Goal: Transaction & Acquisition: Register for event/course

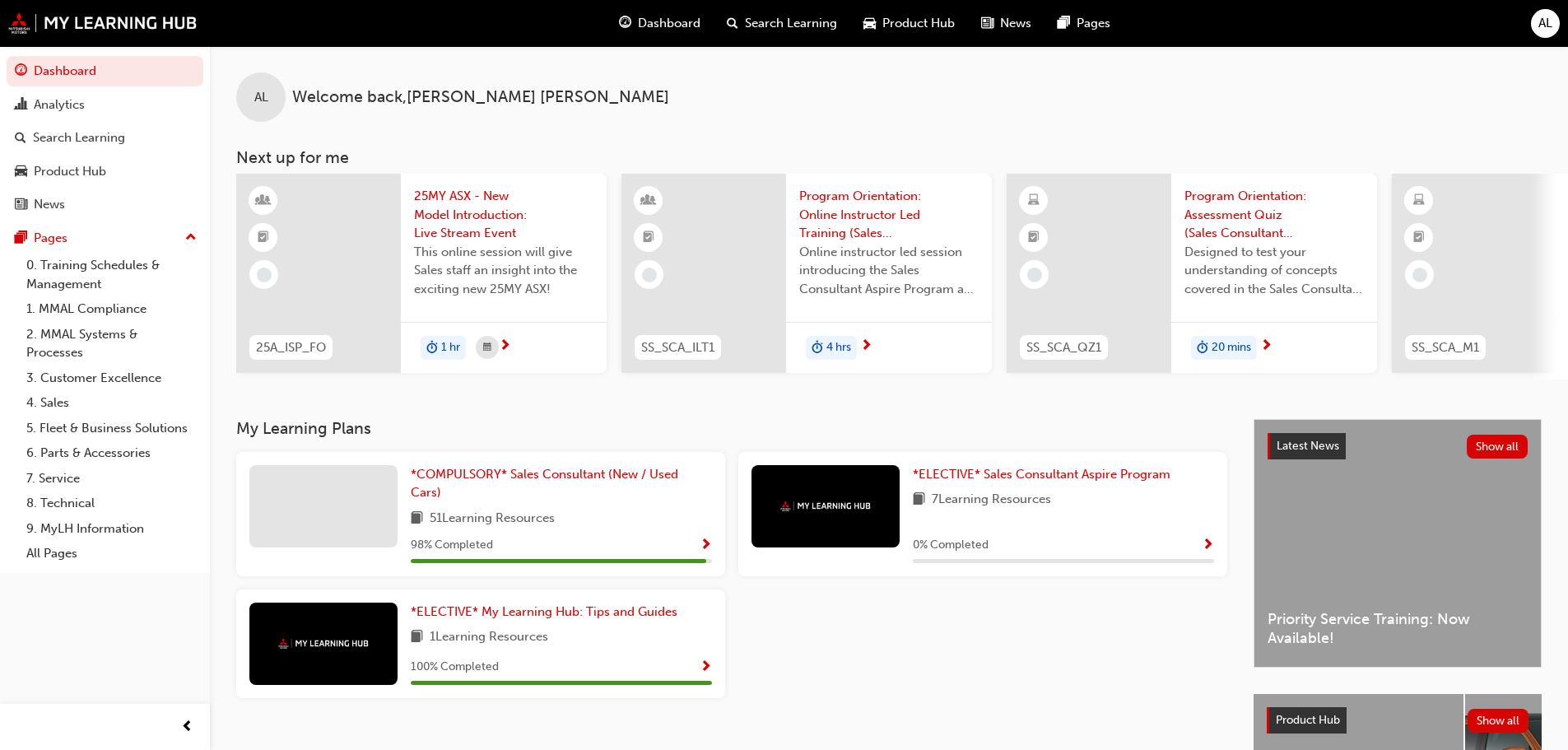
click at [446, 345] on span "1 hr" at bounding box center [450, 347] width 19 height 19
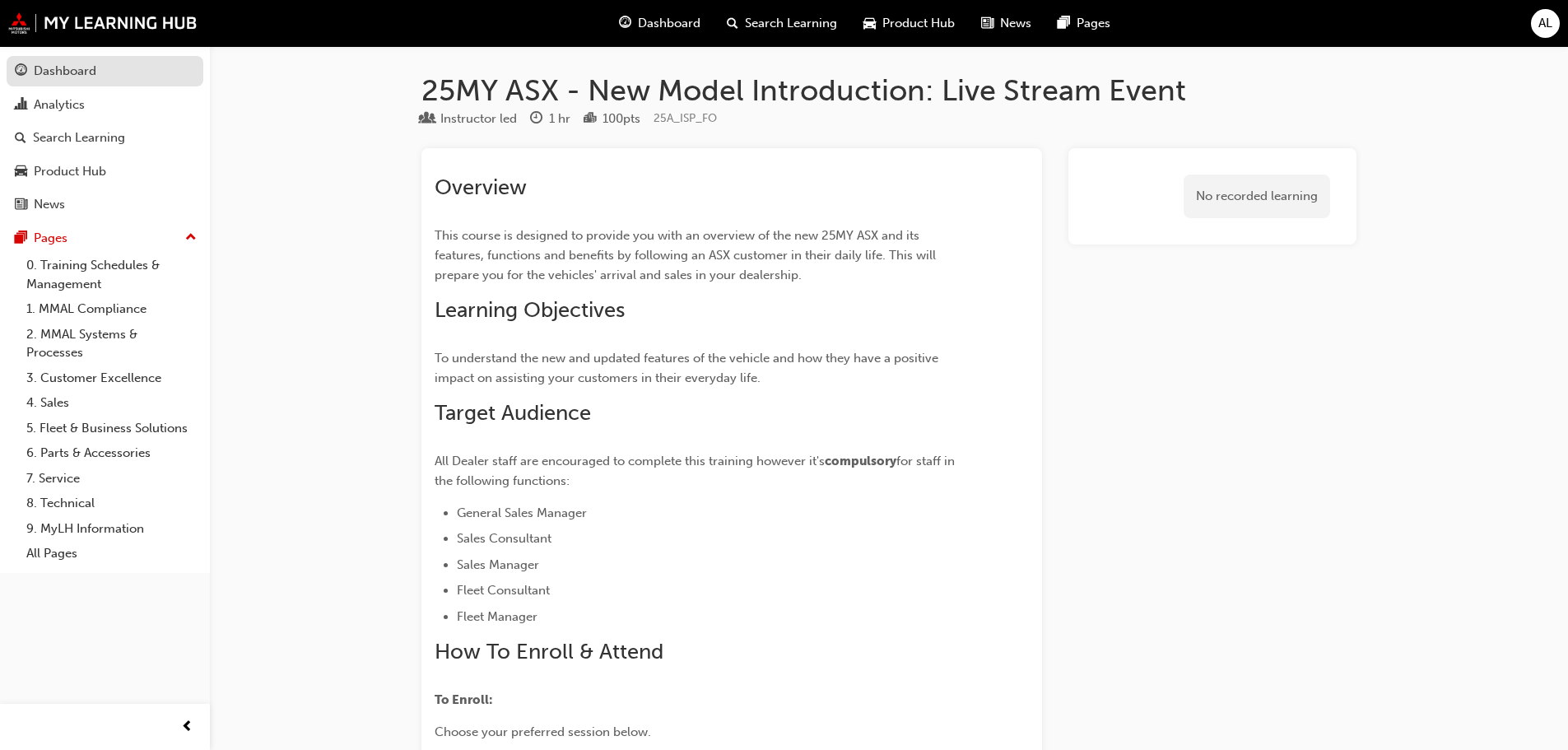
click at [71, 76] on div "Dashboard" at bounding box center [65, 71] width 62 height 19
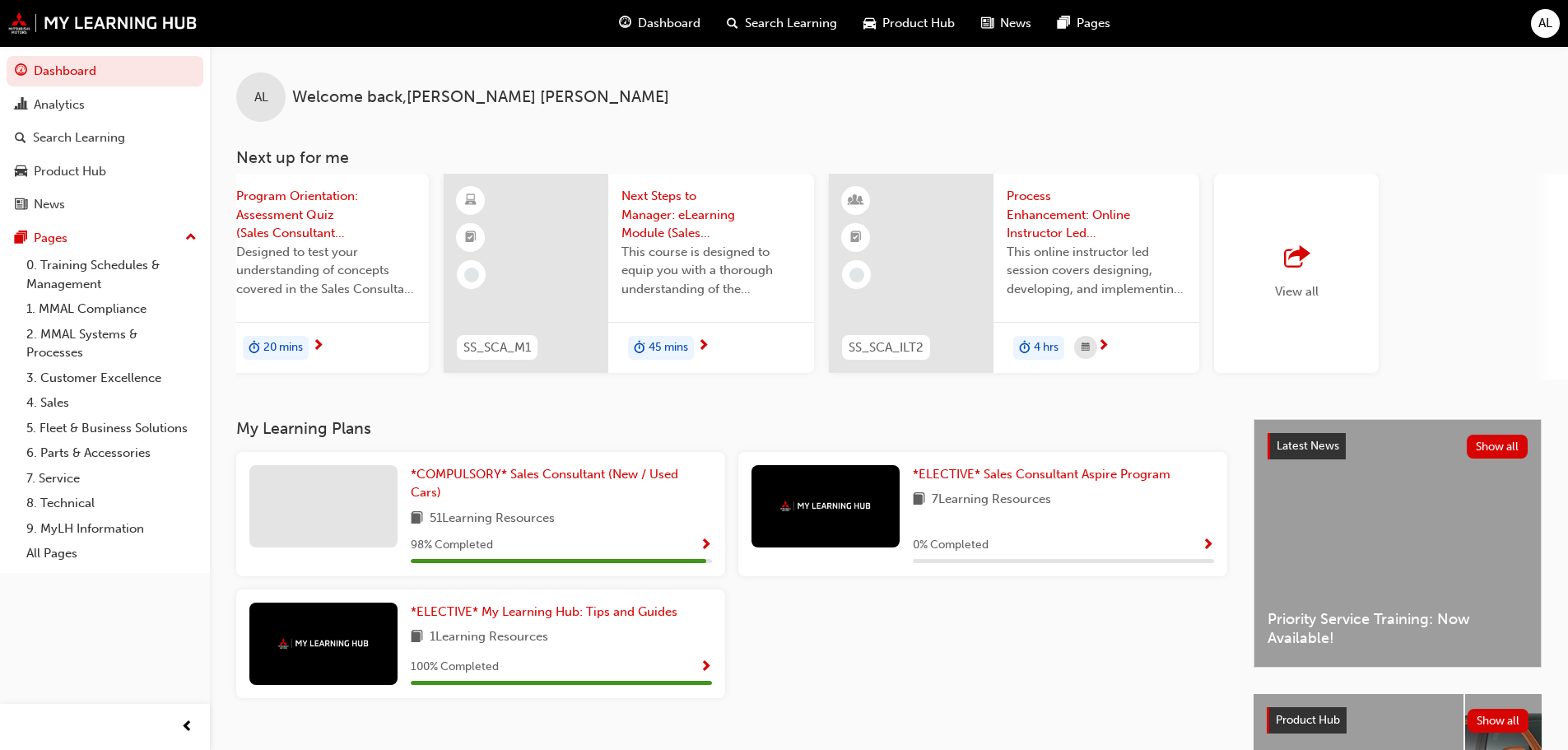
scroll to position [0, 977]
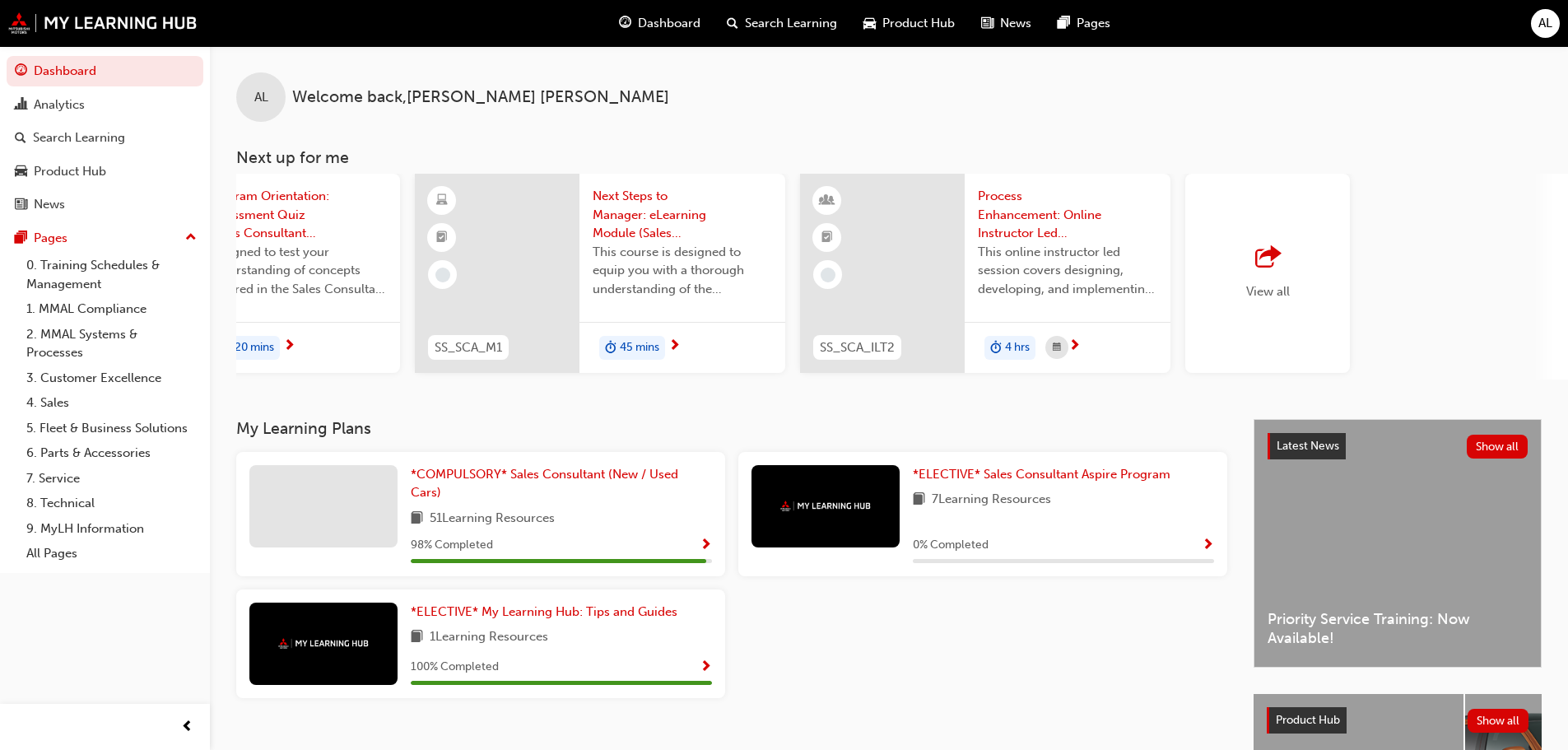
click at [1272, 285] on span "View all" at bounding box center [1268, 291] width 44 height 15
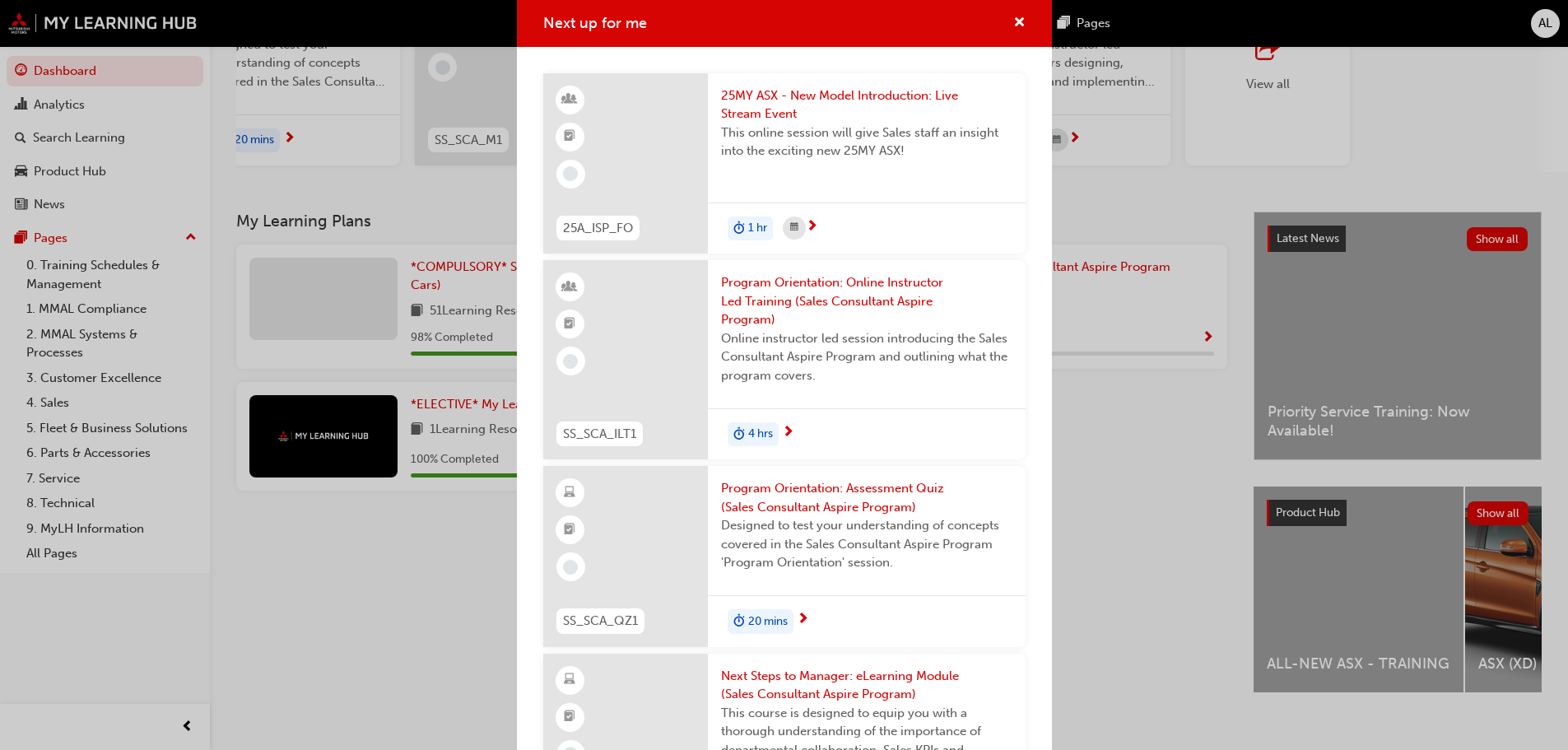
scroll to position [0, 0]
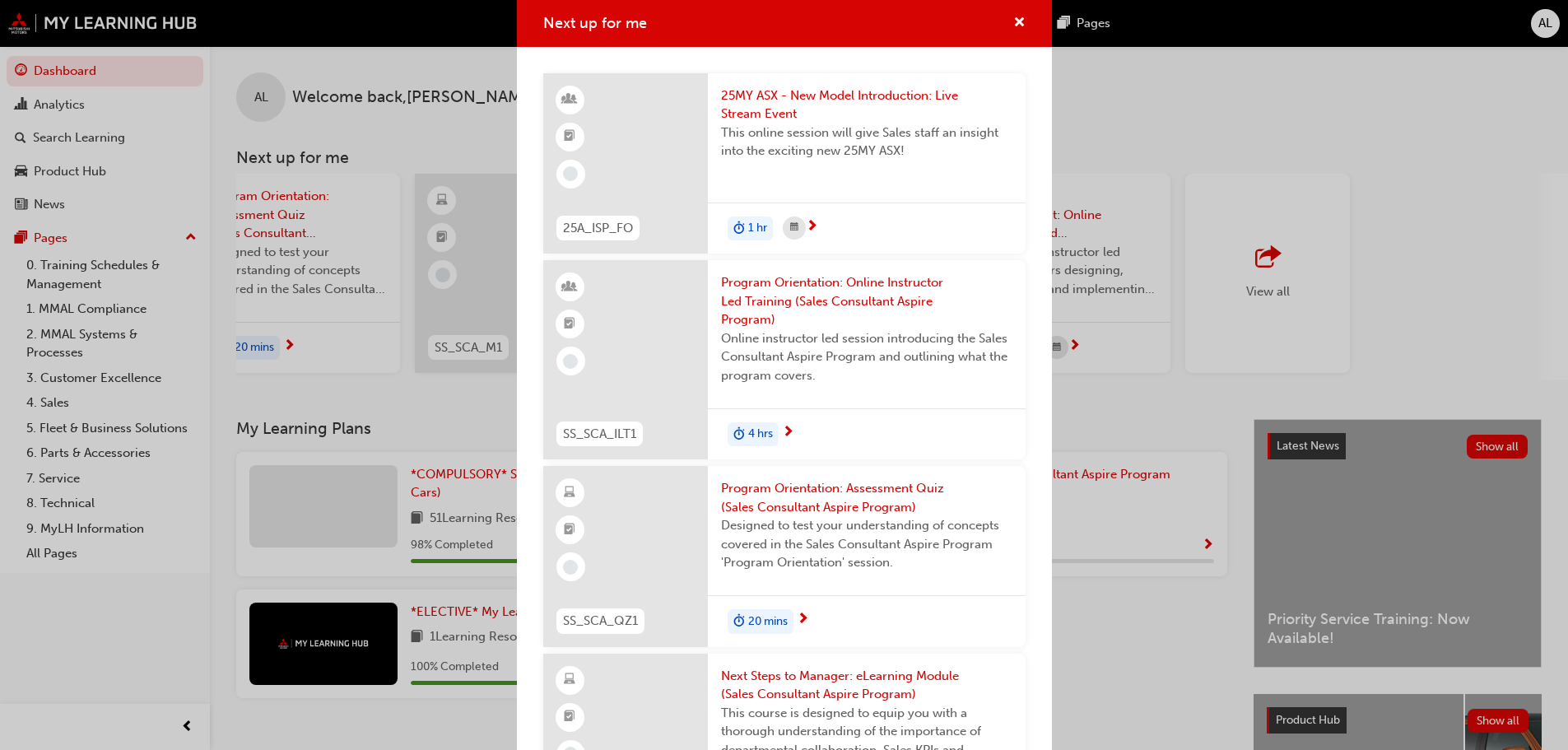
click at [3, 673] on div "Next up for me 25A_ISP_FO 25MY ASX - New Model Introduction: Live Stream Event …" at bounding box center [784, 375] width 1568 height 750
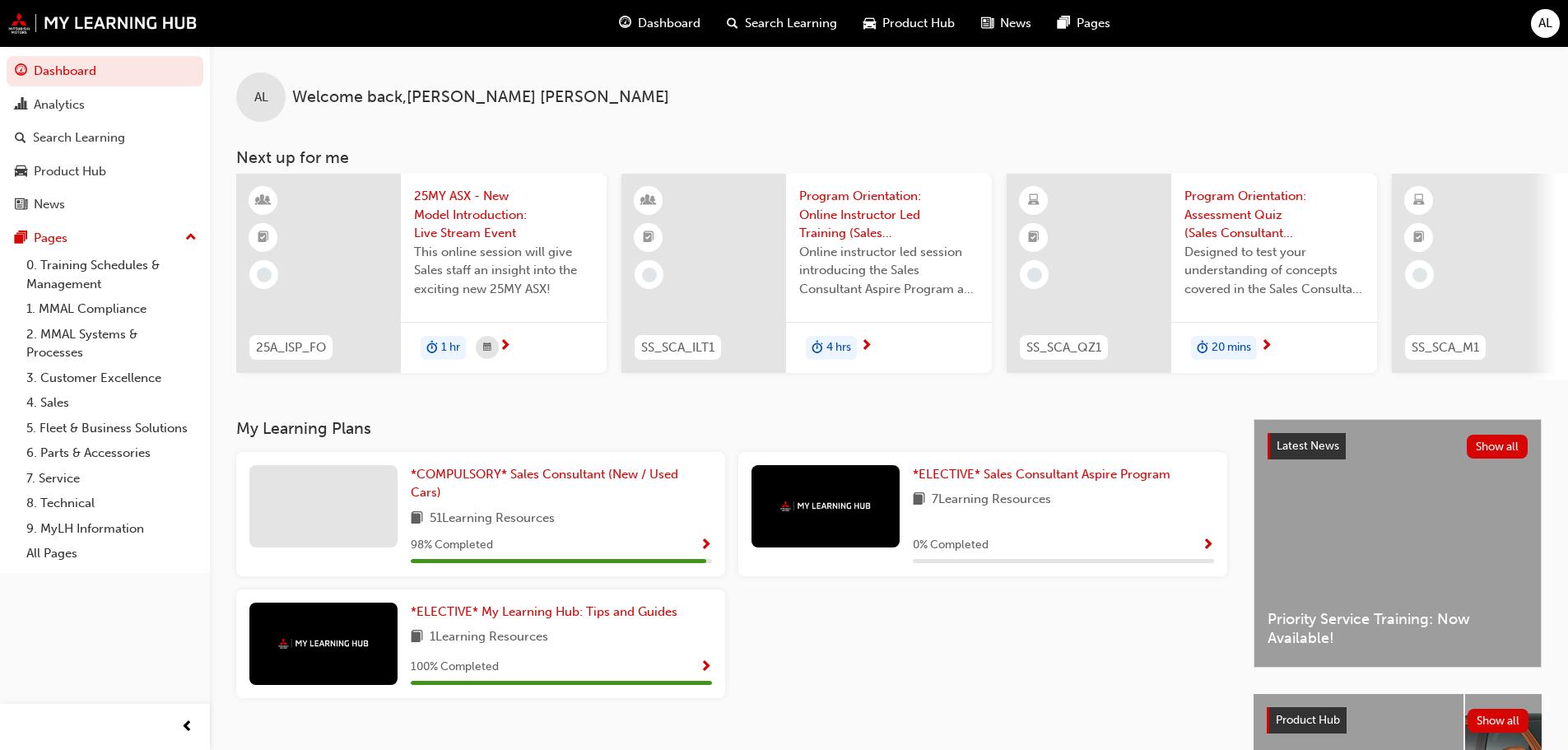
click at [439, 279] on span "This online session will give Sales staff an insight into the exciting new 25MY…" at bounding box center [503, 271] width 179 height 56
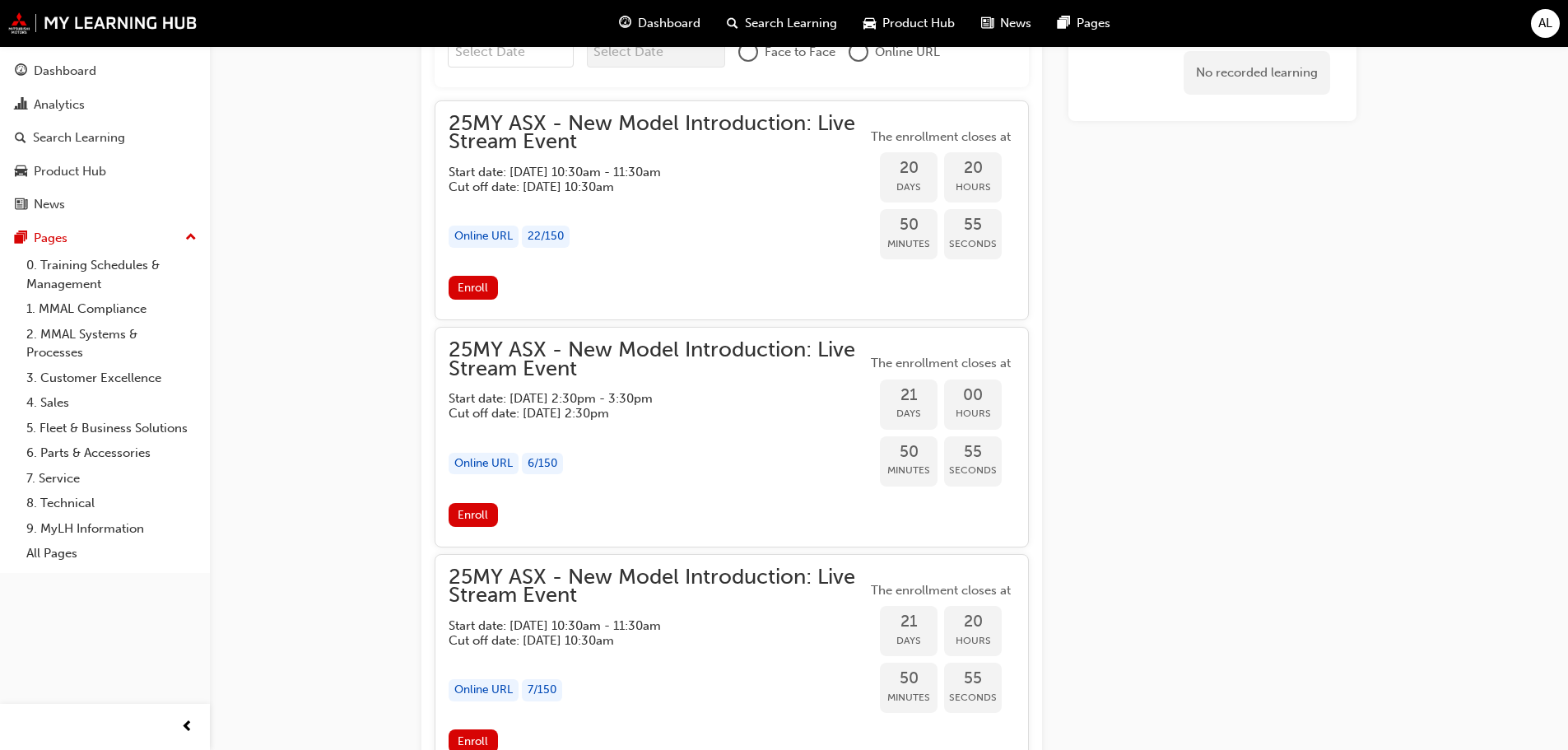
scroll to position [1516, 0]
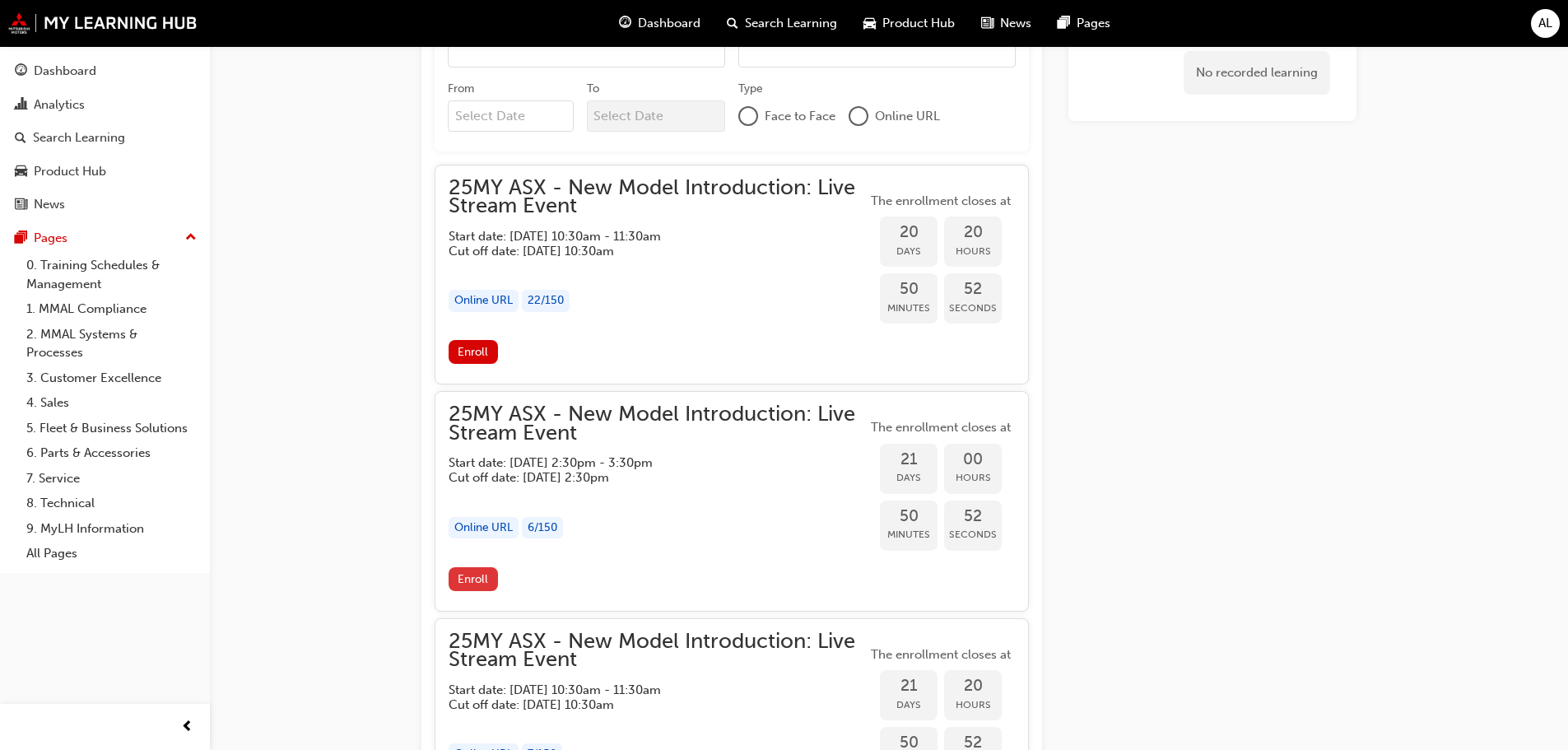
click at [469, 579] on span "Enroll" at bounding box center [473, 579] width 30 height 14
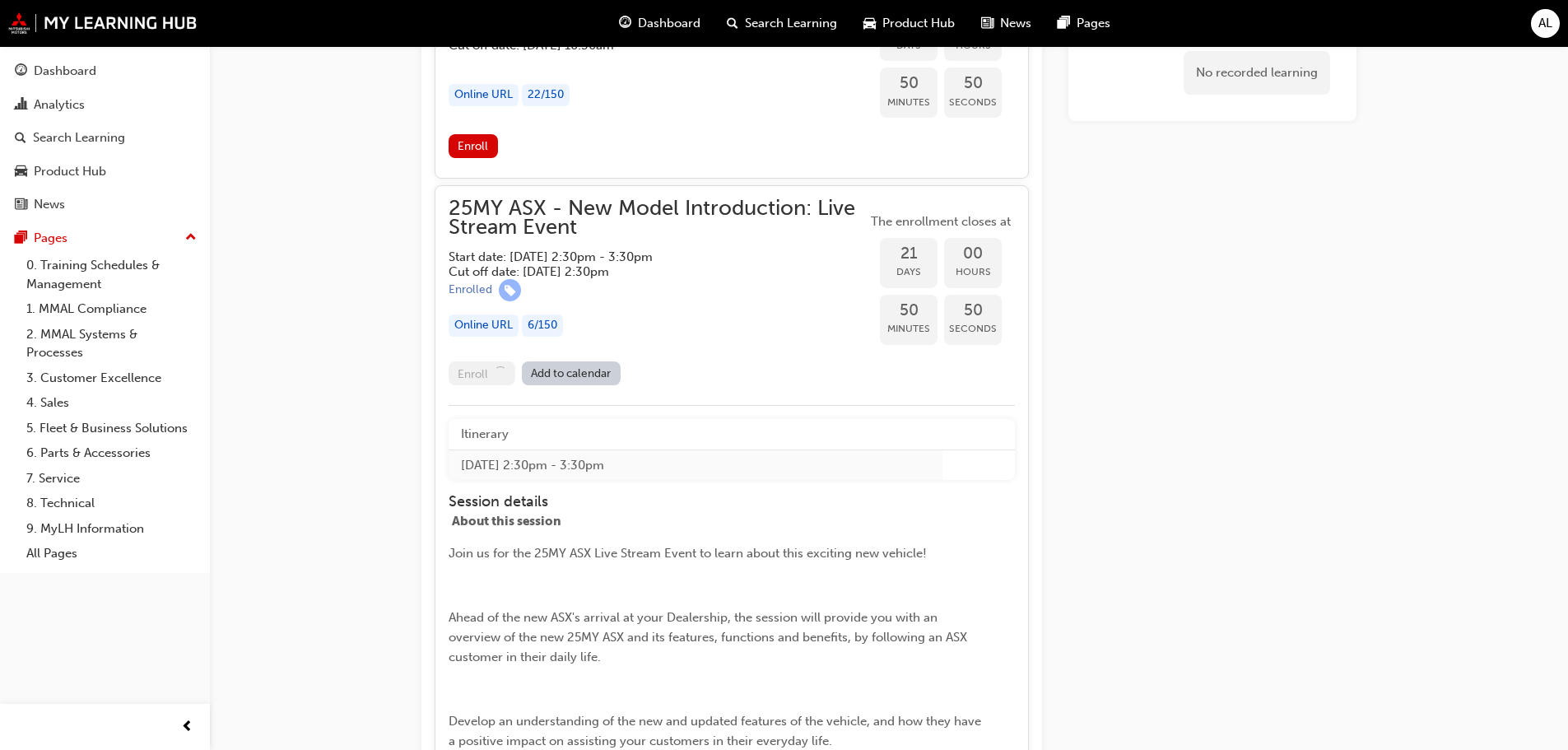
scroll to position [1763, 0]
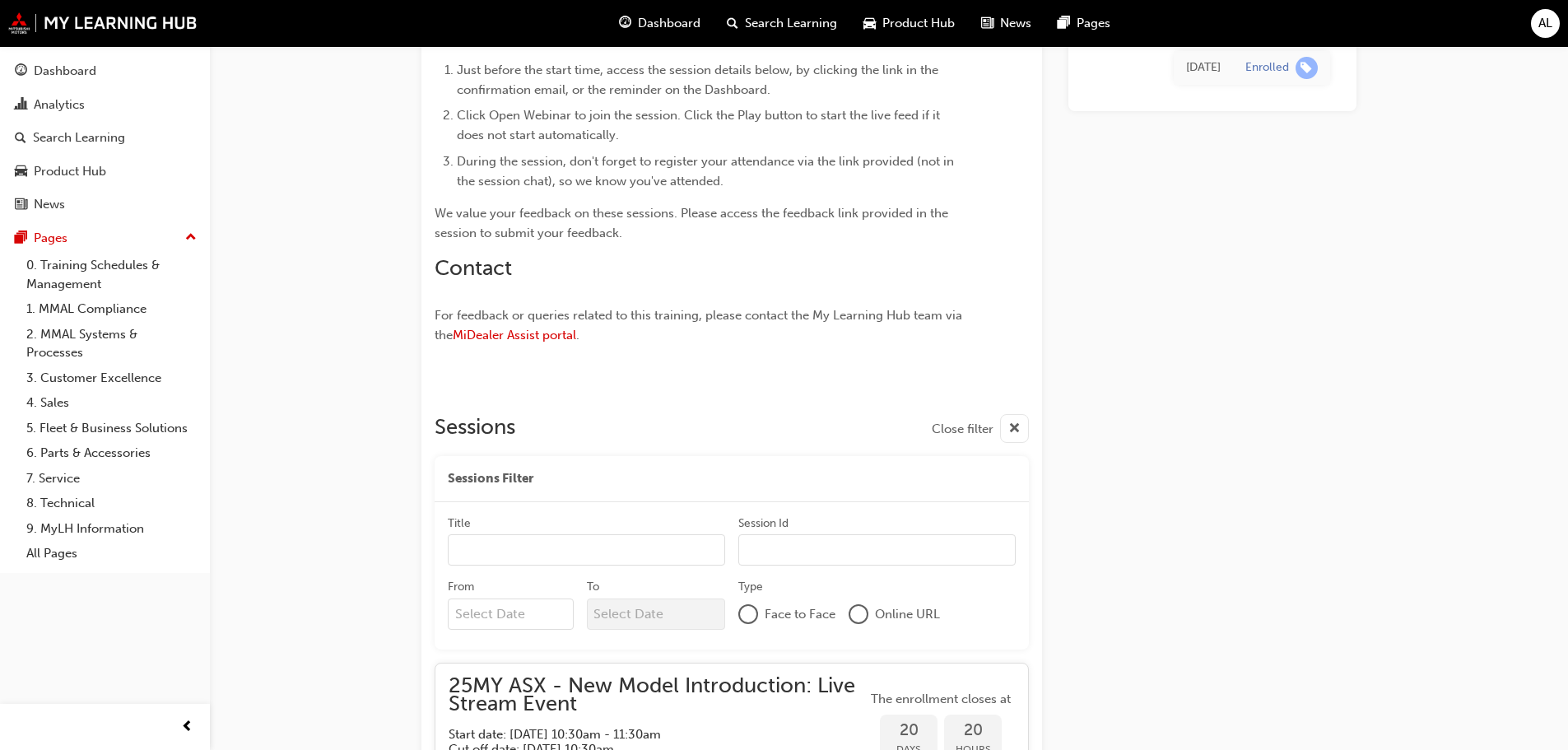
scroll to position [1062, 0]
